Goal: Task Accomplishment & Management: Use online tool/utility

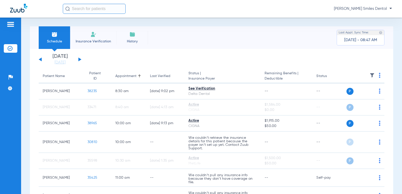
click at [388, 9] on span "[PERSON_NAME] Smiles Dental" at bounding box center [363, 8] width 58 height 5
click at [375, 20] on button "Log out" at bounding box center [377, 18] width 28 height 10
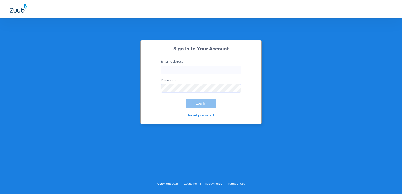
type input "[EMAIL_ADDRESS][DOMAIN_NAME]"
click at [206, 105] on button "Log In" at bounding box center [201, 103] width 31 height 9
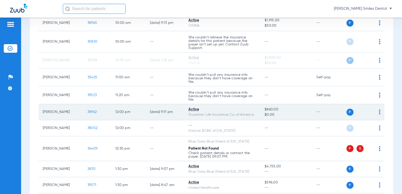
scroll to position [126, 0]
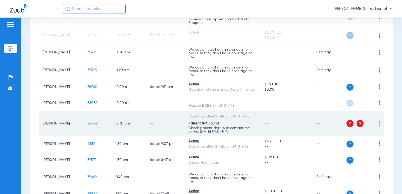
click at [376, 125] on td "P S" at bounding box center [365, 123] width 38 height 25
click at [379, 124] on img at bounding box center [380, 123] width 2 height 5
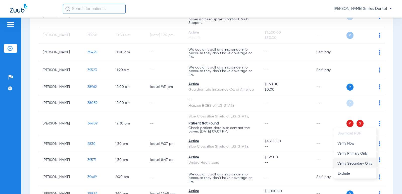
click at [352, 163] on span "Verify Secondary Only" at bounding box center [354, 164] width 35 height 4
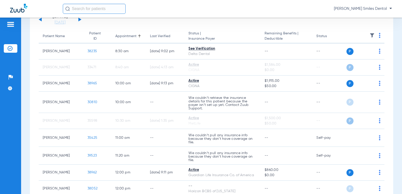
scroll to position [15, 0]
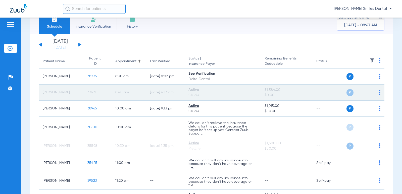
click at [346, 93] on span "P" at bounding box center [349, 92] width 7 height 7
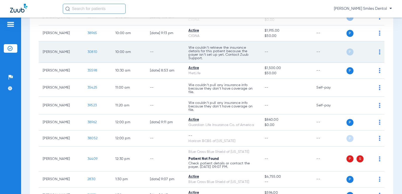
scroll to position [115, 0]
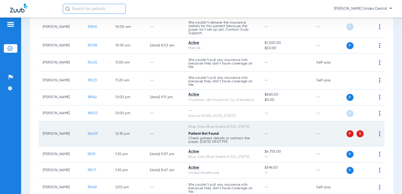
click at [356, 134] on span "S" at bounding box center [359, 133] width 7 height 7
click at [379, 133] on img at bounding box center [380, 133] width 2 height 5
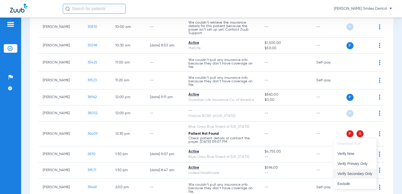
click at [358, 175] on span "Verify Secondary Only" at bounding box center [354, 174] width 35 height 4
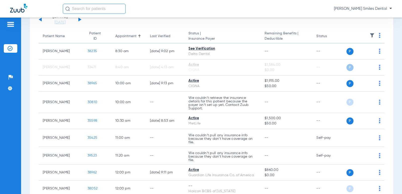
scroll to position [15, 0]
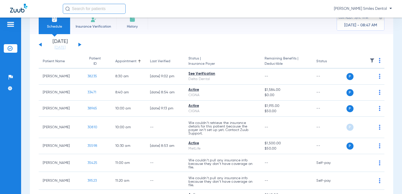
click at [81, 46] on div "[DATE] [DATE] [DATE] [DATE] [DATE] [DATE] [DATE] [DATE] [DATE] [DATE] [DATE] [D…" at bounding box center [60, 44] width 43 height 11
click at [79, 44] on button at bounding box center [79, 45] width 3 height 4
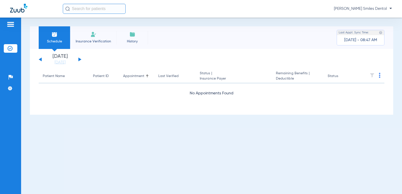
click at [79, 44] on li "Insurance Verification" at bounding box center [93, 37] width 46 height 23
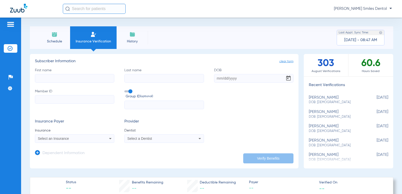
click at [58, 40] on span "Schedule" at bounding box center [54, 41] width 24 height 5
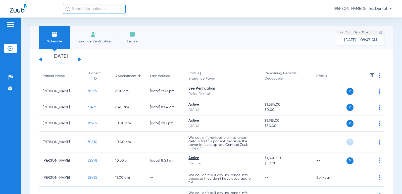
click at [80, 59] on button at bounding box center [79, 59] width 3 height 4
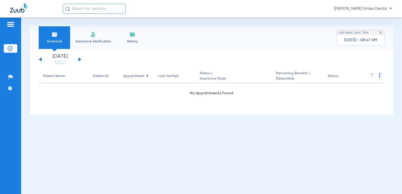
click at [80, 59] on button at bounding box center [79, 59] width 3 height 4
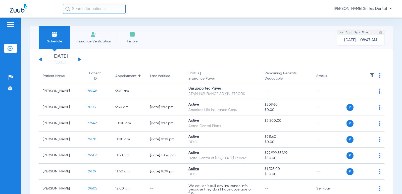
click at [92, 38] on li "Insurance Verification" at bounding box center [93, 37] width 46 height 23
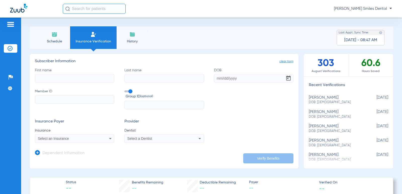
click at [146, 138] on span "Select a Dentist" at bounding box center [139, 139] width 25 height 4
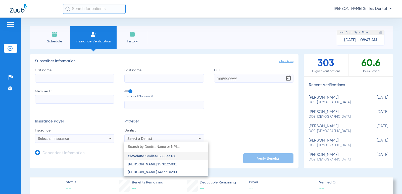
click at [229, 115] on div at bounding box center [201, 97] width 402 height 194
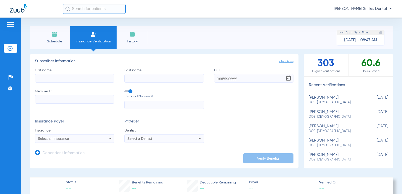
click at [54, 37] on img at bounding box center [54, 34] width 6 height 6
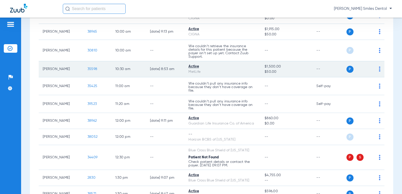
scroll to position [100, 0]
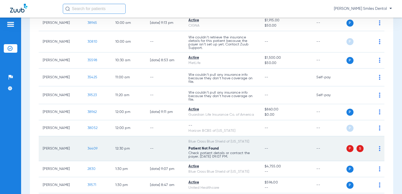
click at [356, 149] on span "S" at bounding box center [359, 148] width 7 height 7
click at [90, 149] on span "34409" at bounding box center [92, 149] width 10 height 4
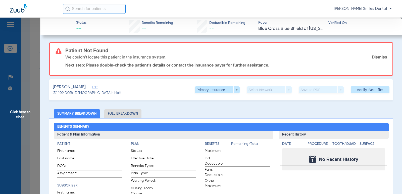
click at [374, 57] on link "Dismiss" at bounding box center [379, 56] width 15 height 5
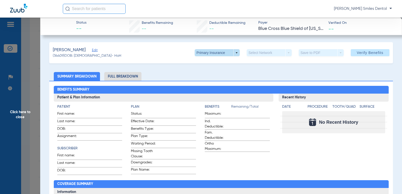
click at [218, 53] on span at bounding box center [217, 53] width 12 height 12
click at [209, 72] on span "Secondary Insurance" at bounding box center [211, 73] width 33 height 4
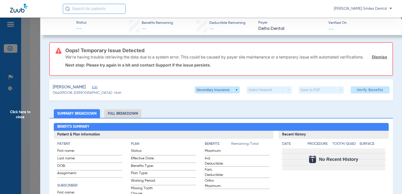
click at [375, 59] on link "Dismiss" at bounding box center [379, 56] width 15 height 5
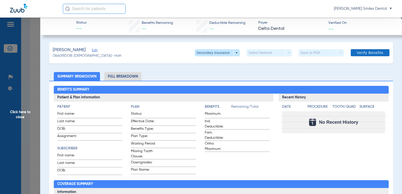
click at [361, 54] on span "Verify Benefits" at bounding box center [369, 53] width 27 height 4
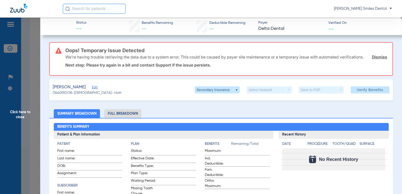
click at [372, 59] on link "Dismiss" at bounding box center [379, 56] width 15 height 5
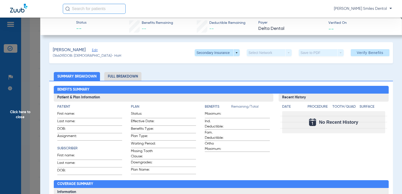
click at [18, 111] on span "Click here to close" at bounding box center [20, 115] width 40 height 194
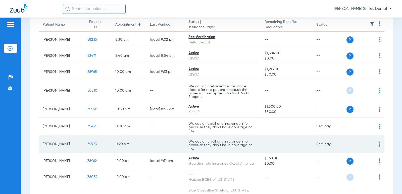
scroll to position [0, 0]
